Goal: Information Seeking & Learning: Learn about a topic

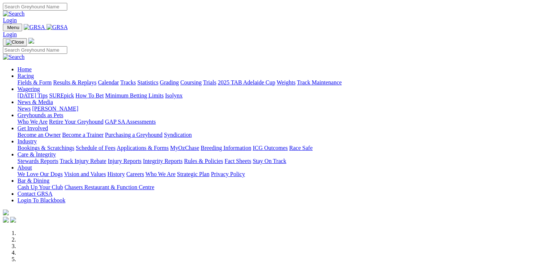
click at [34, 73] on link "Racing" at bounding box center [25, 76] width 16 height 6
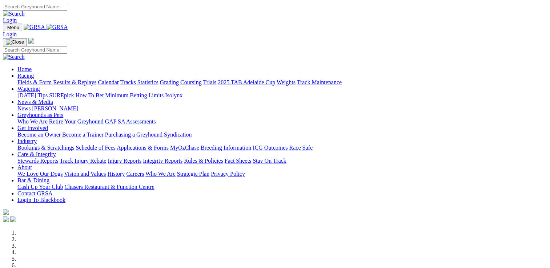
click at [34, 73] on link "Racing" at bounding box center [25, 76] width 16 height 6
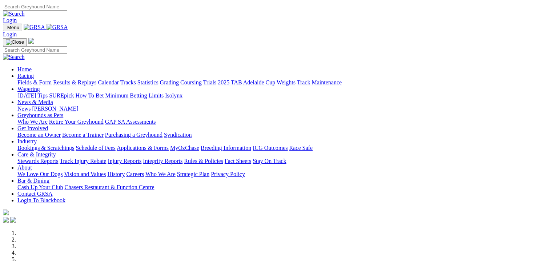
click at [36, 79] on link "Fields & Form" at bounding box center [34, 82] width 34 height 6
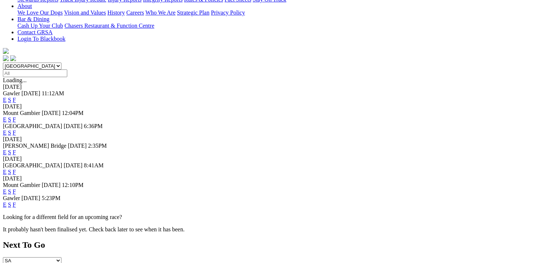
scroll to position [182, 0]
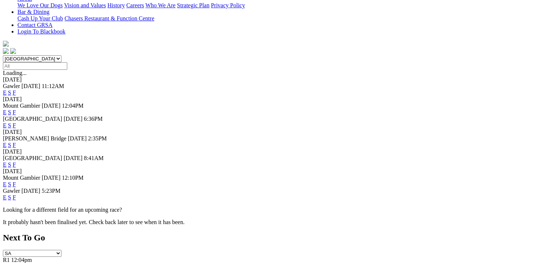
click at [16, 181] on link "F" at bounding box center [14, 184] width 3 height 6
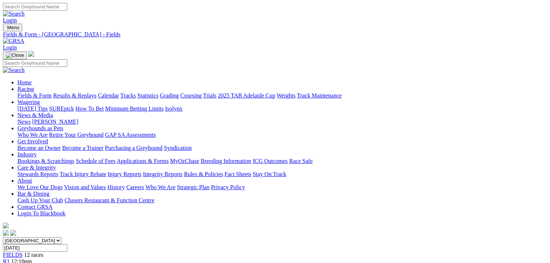
click at [142, 262] on div "R2 12:27pm" at bounding box center [275, 268] width 544 height 7
click at [10, 262] on link "R2" at bounding box center [6, 268] width 7 height 6
